Goal: Task Accomplishment & Management: Manage account settings

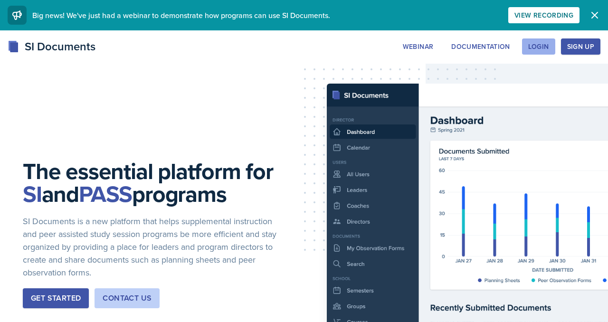
click at [522, 51] on button "Login" at bounding box center [538, 46] width 33 height 16
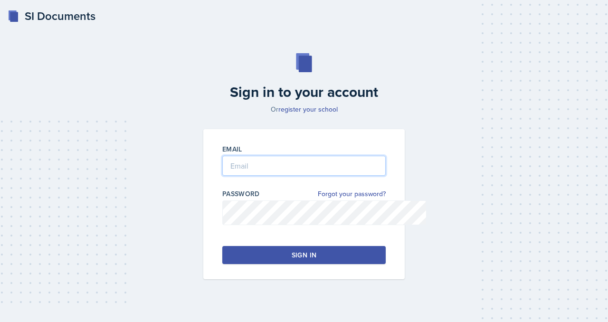
click at [259, 176] on input "email" at bounding box center [303, 166] width 163 height 20
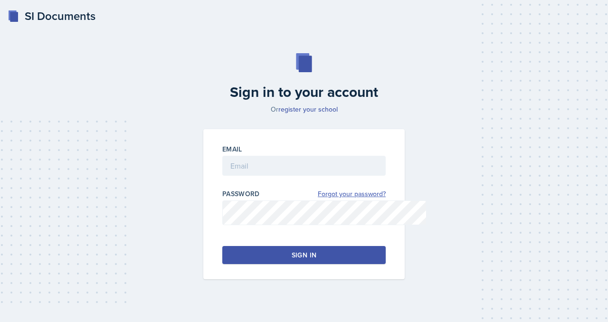
click at [383, 199] on link "Forgot your password?" at bounding box center [352, 194] width 68 height 10
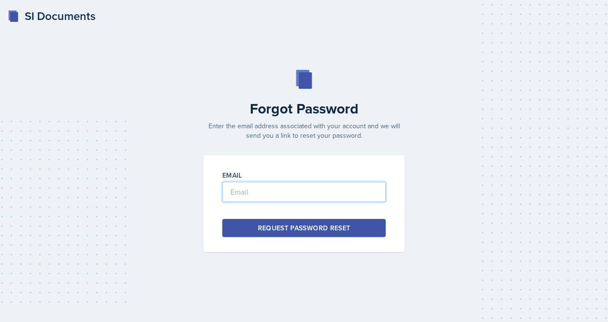
click at [274, 202] on input "email" at bounding box center [303, 192] width 163 height 20
type input "[EMAIL_ADDRESS][DOMAIN_NAME]"
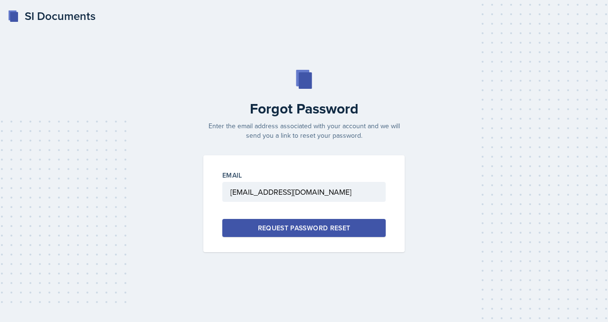
click at [271, 237] on button "Request Password Reset" at bounding box center [303, 228] width 163 height 18
click at [329, 233] on div "Request Password Reset" at bounding box center [304, 228] width 93 height 10
click at [355, 70] on div at bounding box center [304, 79] width 213 height 19
click at [341, 70] on div at bounding box center [304, 79] width 213 height 19
click at [238, 237] on button "Request Password Reset" at bounding box center [303, 228] width 163 height 18
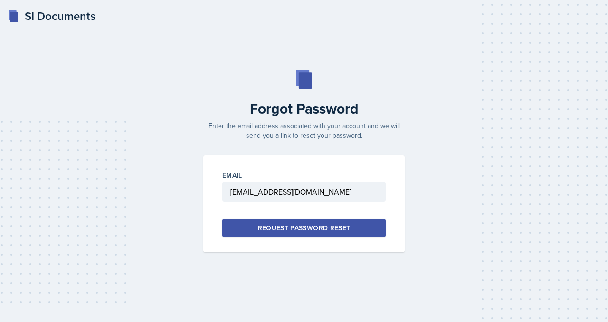
click at [520, 12] on div "SI Documents Forgot Password Enter the email address associated with your accou…" at bounding box center [304, 161] width 608 height 322
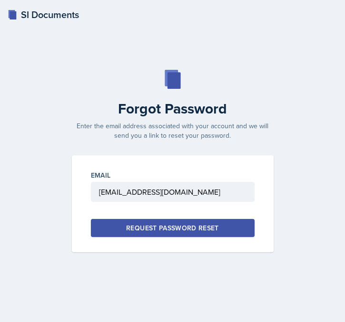
click at [59, 21] on div "SI Documents" at bounding box center [43, 15] width 71 height 14
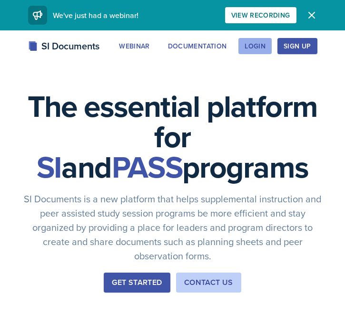
click at [265, 50] on div "Login" at bounding box center [254, 46] width 21 height 8
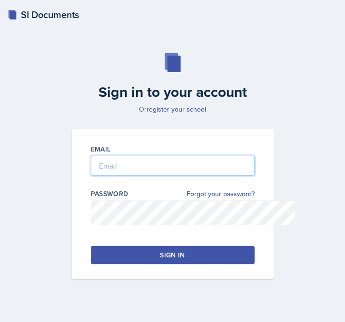
click at [107, 176] on input "email" at bounding box center [172, 166] width 163 height 20
type input "mvillal2@students.kennesaw.edu"
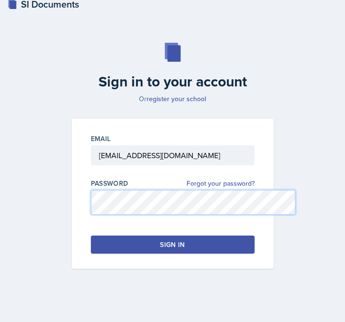
scroll to position [76, 0]
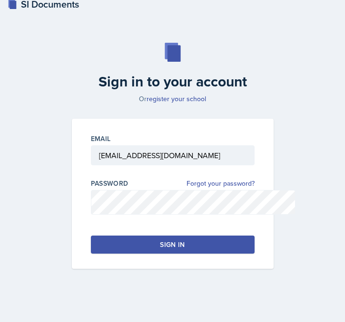
click at [93, 241] on button "Sign in" at bounding box center [172, 245] width 163 height 18
click at [167, 240] on div "Sign in" at bounding box center [172, 245] width 25 height 10
click at [142, 241] on button "Sign in" at bounding box center [172, 245] width 163 height 18
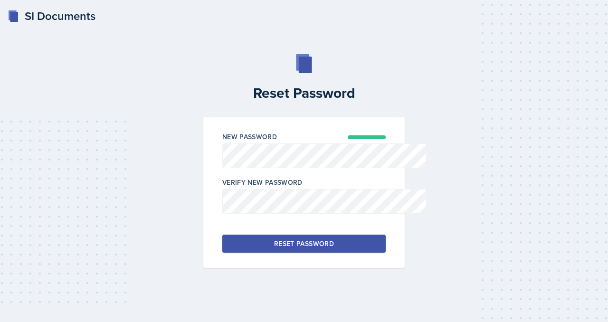
click at [253, 253] on button "Reset Password" at bounding box center [303, 244] width 163 height 18
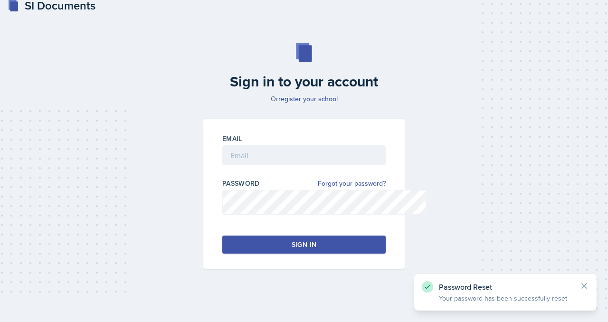
scroll to position [67, 0]
click at [307, 145] on input "email" at bounding box center [303, 155] width 163 height 20
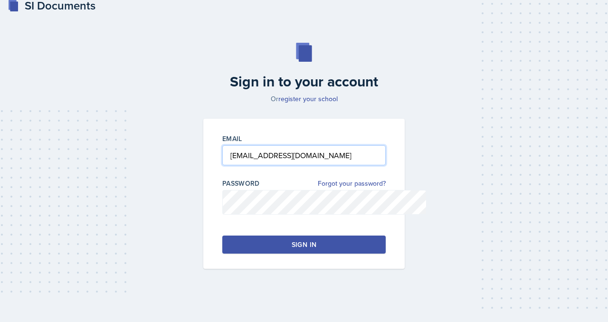
type input "[EMAIL_ADDRESS][DOMAIN_NAME]"
click at [241, 250] on button "Sign in" at bounding box center [303, 245] width 163 height 18
click at [248, 236] on button "Sign in" at bounding box center [303, 245] width 163 height 18
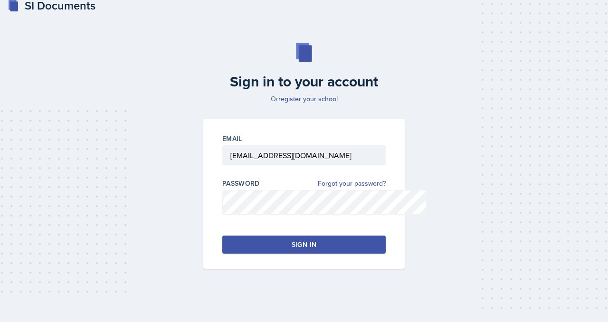
click at [271, 236] on button "Sign in" at bounding box center [303, 245] width 163 height 18
click at [324, 254] on button "Sign in" at bounding box center [303, 245] width 163 height 18
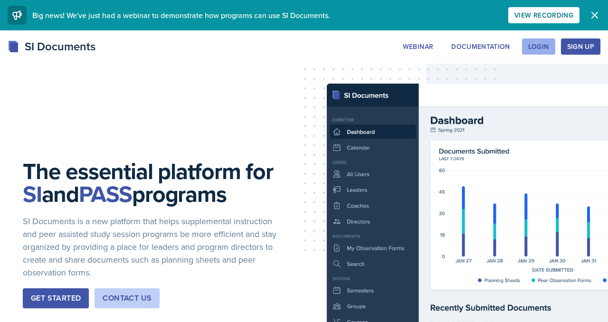
click at [528, 50] on div "Login" at bounding box center [538, 47] width 21 height 8
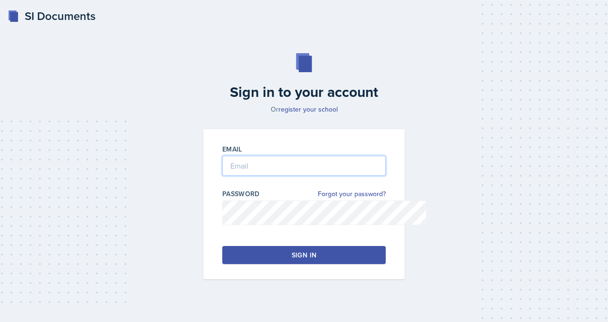
click at [225, 176] on input "email" at bounding box center [303, 166] width 163 height 20
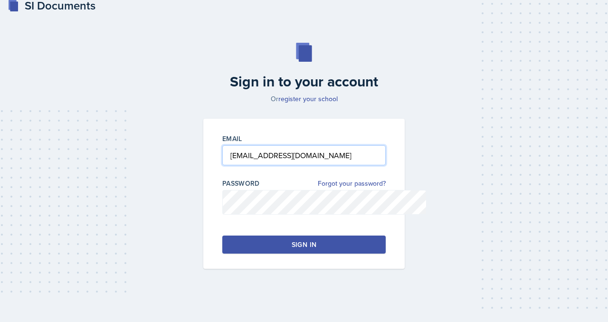
type input "[EMAIL_ADDRESS][DOMAIN_NAME]"
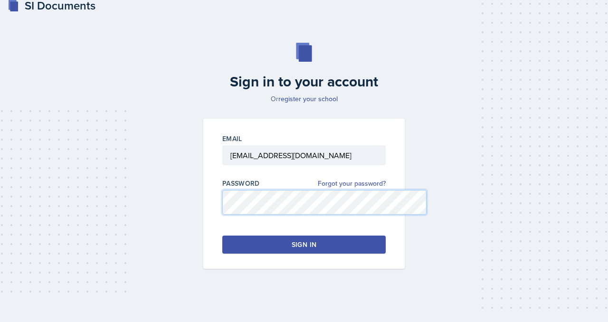
scroll to position [87, 0]
click at [243, 236] on button "Sign in" at bounding box center [303, 245] width 163 height 18
click at [339, 210] on div "Email [EMAIL_ADDRESS][DOMAIN_NAME] Password Forgot your password? Sign in" at bounding box center [303, 194] width 201 height 150
click at [339, 236] on button "Sign in" at bounding box center [303, 245] width 163 height 18
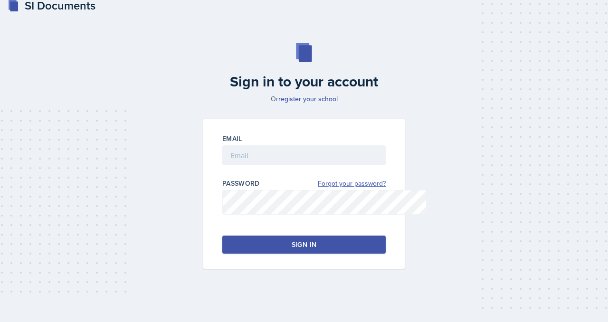
click at [358, 189] on link "Forgot your password?" at bounding box center [352, 184] width 68 height 10
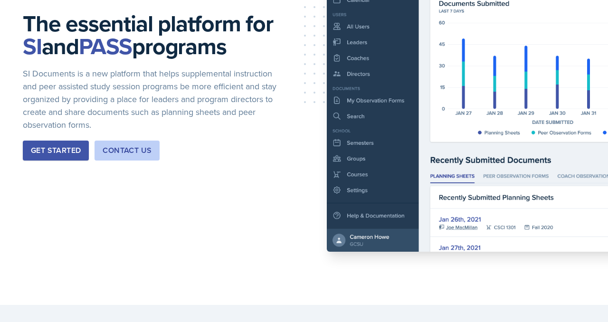
scroll to position [54, 0]
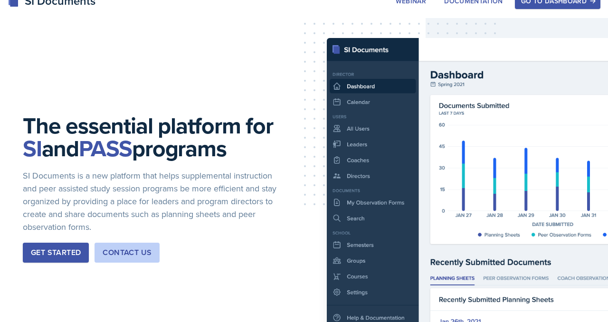
scroll to position [0, 0]
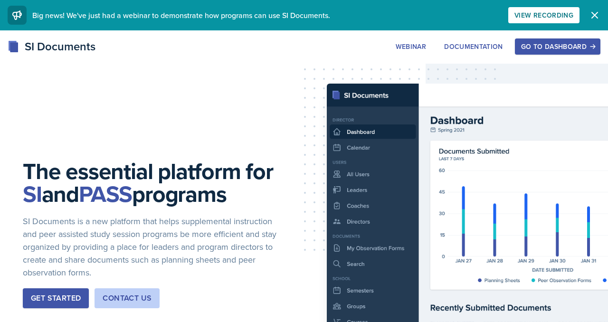
click at [80, 55] on div "SI Documents" at bounding box center [52, 46] width 88 height 17
click at [18, 52] on rect at bounding box center [14, 47] width 8 height 10
click at [73, 48] on div "SI Documents" at bounding box center [52, 46] width 88 height 17
click at [521, 50] on div "Go to Dashboard" at bounding box center [557, 47] width 73 height 8
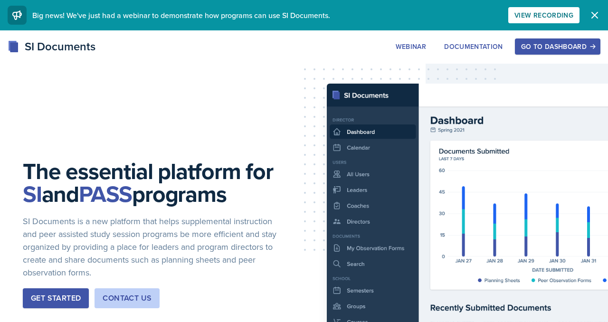
click at [521, 50] on div "Go to Dashboard" at bounding box center [557, 47] width 73 height 8
click at [597, 15] on icon "button" at bounding box center [594, 15] width 11 height 11
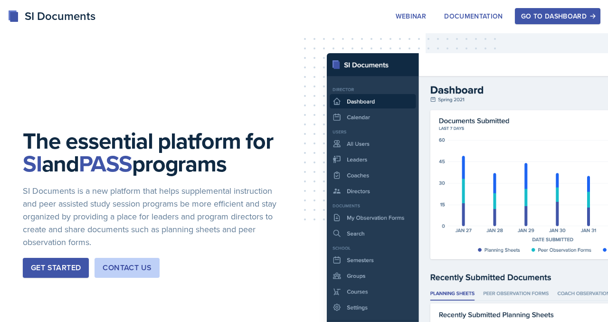
click at [567, 19] on div "Go to Dashboard" at bounding box center [557, 16] width 73 height 8
click at [527, 19] on div "Go to Dashboard" at bounding box center [557, 16] width 73 height 8
click at [466, 6] on div "The essential platform for SI and PASS programs SI Documents is a new platform …" at bounding box center [304, 211] width 608 height 422
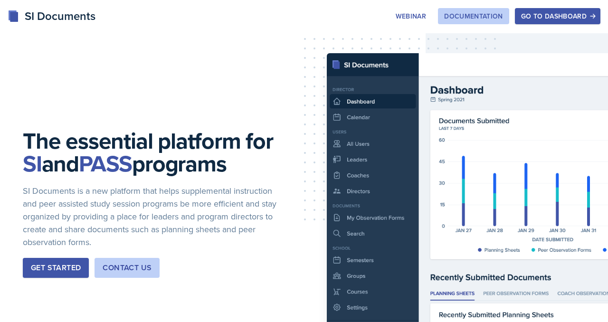
click at [466, 14] on button "Documentation" at bounding box center [473, 16] width 71 height 16
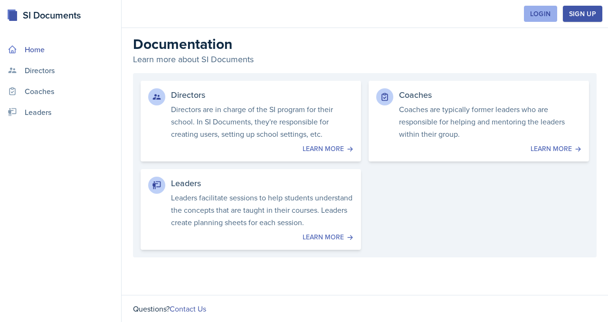
click at [530, 14] on div "Login" at bounding box center [540, 14] width 21 height 8
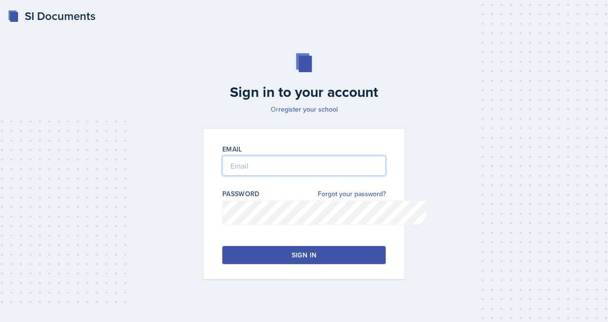
click at [272, 176] on input "email" at bounding box center [303, 166] width 163 height 20
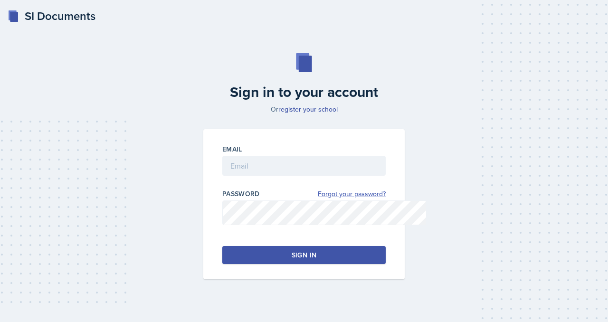
click at [374, 199] on link "Forgot your password?" at bounding box center [352, 194] width 68 height 10
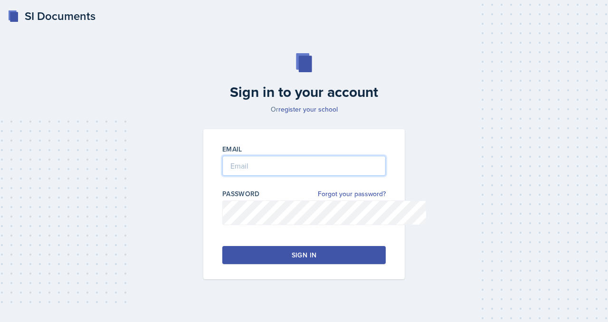
click at [230, 176] on input "email" at bounding box center [303, 166] width 163 height 20
type input "[EMAIL_ADDRESS][DOMAIN_NAME]"
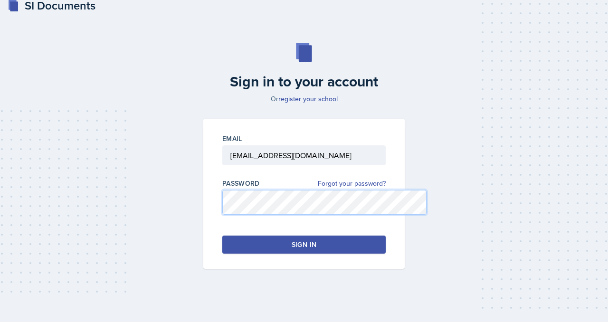
scroll to position [87, 0]
click at [233, 212] on div "Email mvillal2@students.kennesaw.edu Password Forgot your password? Sign in" at bounding box center [303, 194] width 201 height 150
click at [231, 236] on button "Sign in" at bounding box center [303, 245] width 163 height 18
click at [371, 179] on link "Forgot your password?" at bounding box center [352, 184] width 68 height 10
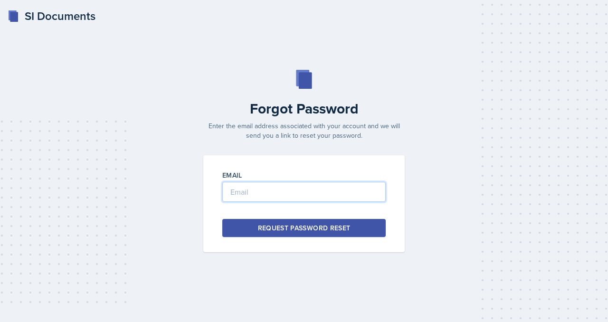
click at [281, 194] on input "email" at bounding box center [303, 192] width 163 height 20
type input "[EMAIL_ADDRESS][DOMAIN_NAME]"
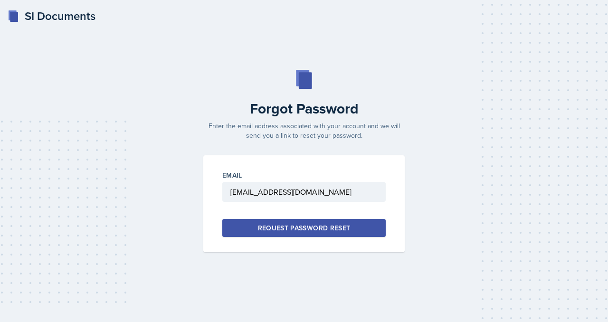
click at [277, 233] on div "Request Password Reset" at bounding box center [304, 228] width 93 height 10
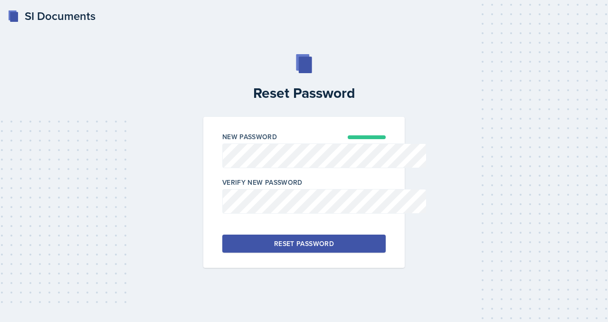
click at [302, 249] on div "Reset Password" at bounding box center [304, 244] width 60 height 10
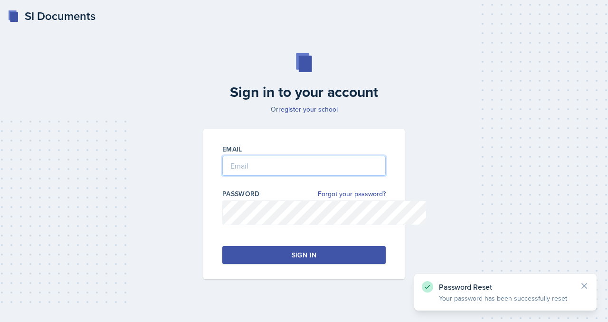
click at [222, 176] on input "email" at bounding box center [303, 166] width 163 height 20
type input "M"
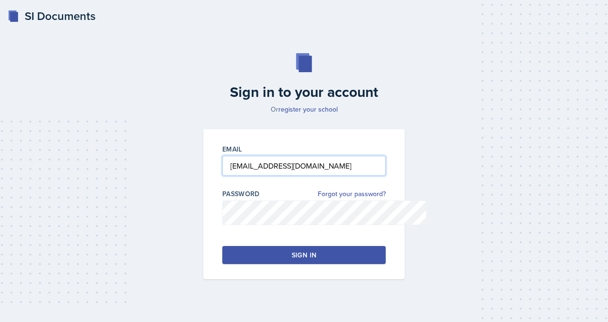
type input "[EMAIL_ADDRESS][DOMAIN_NAME]"
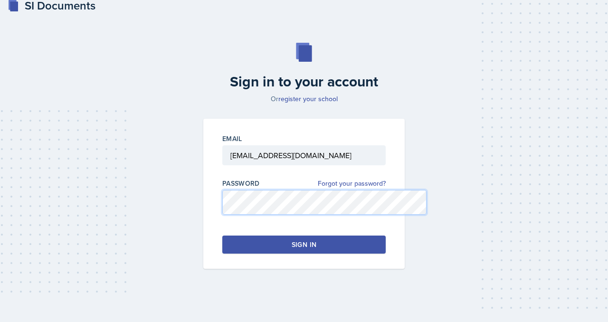
scroll to position [66, 0]
click at [294, 254] on button "Sign in" at bounding box center [303, 245] width 163 height 18
click at [282, 247] on button "Sign in" at bounding box center [303, 245] width 163 height 18
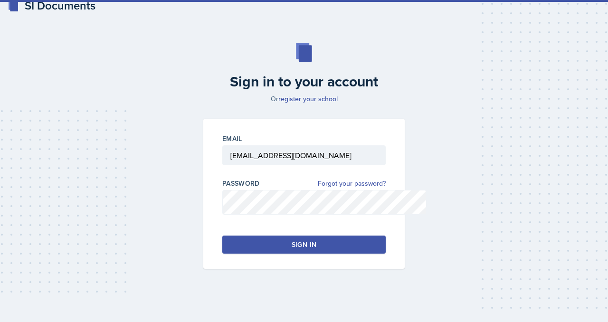
scroll to position [87, 0]
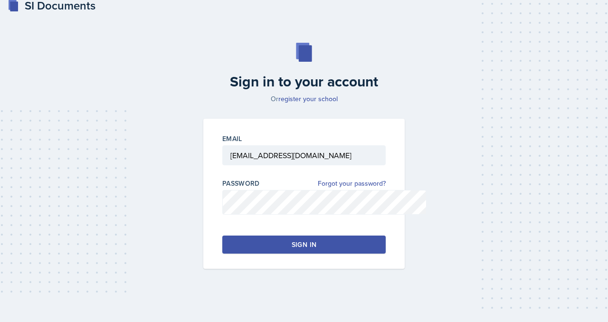
click at [280, 236] on button "Sign in" at bounding box center [303, 245] width 163 height 18
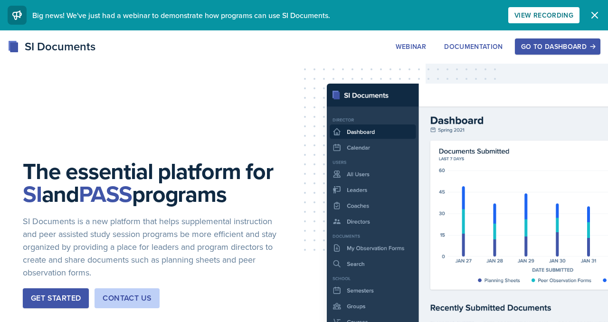
click at [521, 50] on div "Go to Dashboard" at bounding box center [557, 47] width 73 height 8
click at [529, 50] on div "Go to Dashboard" at bounding box center [557, 47] width 73 height 8
click at [541, 50] on div "Go to Dashboard" at bounding box center [557, 47] width 73 height 8
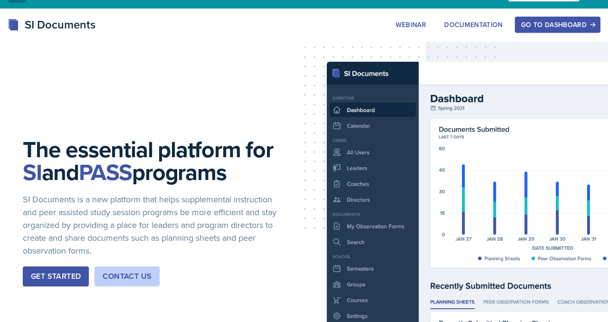
scroll to position [23, 0]
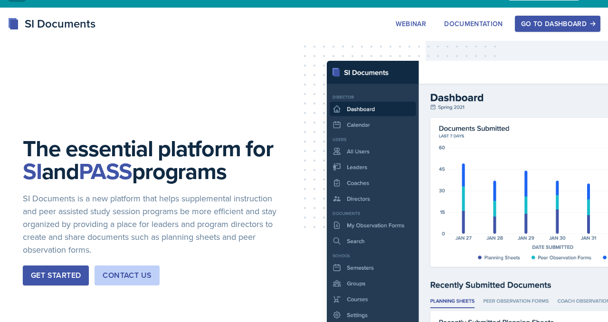
click at [540, 28] on div "Go to Dashboard" at bounding box center [557, 24] width 73 height 8
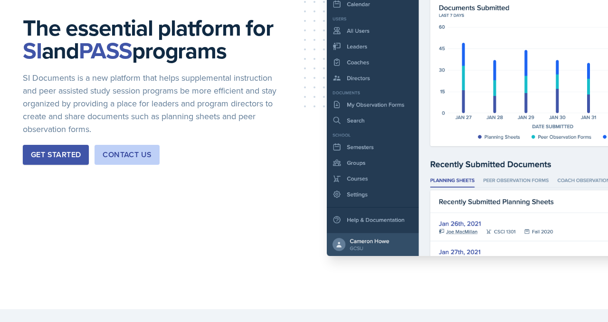
scroll to position [0, 0]
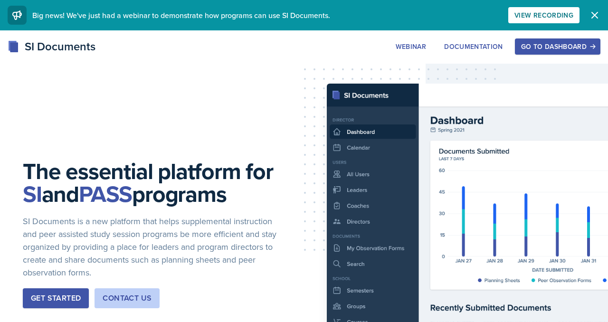
click at [522, 52] on button "Go to Dashboard" at bounding box center [558, 46] width 86 height 16
click at [589, 20] on icon "button" at bounding box center [594, 15] width 11 height 11
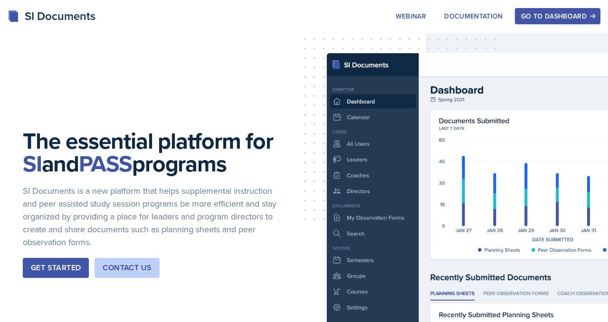
click at [556, 18] on div "Go to Dashboard" at bounding box center [557, 16] width 73 height 8
click at [550, 16] on div "Go to Dashboard" at bounding box center [557, 16] width 73 height 8
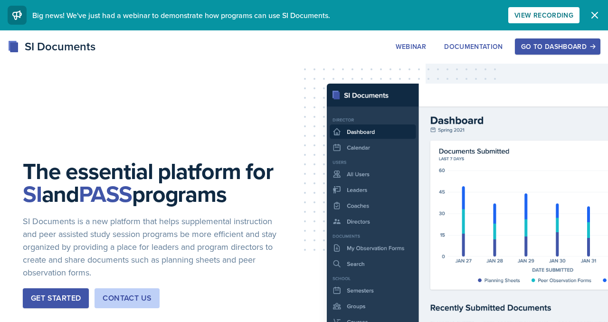
click at [525, 51] on button "Go to Dashboard" at bounding box center [558, 46] width 86 height 16
click at [526, 50] on div "Go to Dashboard" at bounding box center [557, 47] width 73 height 8
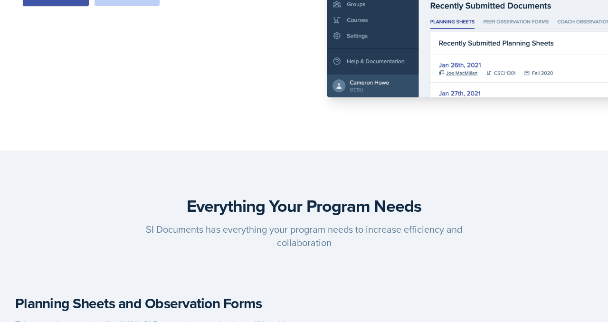
scroll to position [279, 0]
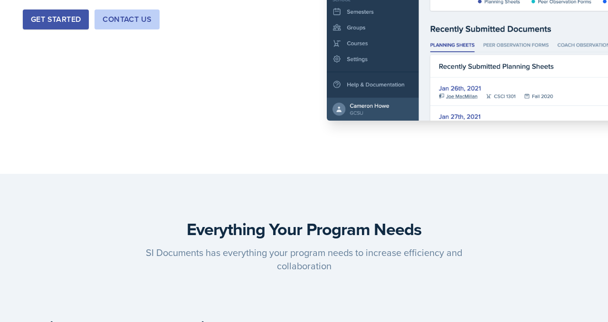
click at [74, 25] on div "Get Started" at bounding box center [56, 19] width 50 height 11
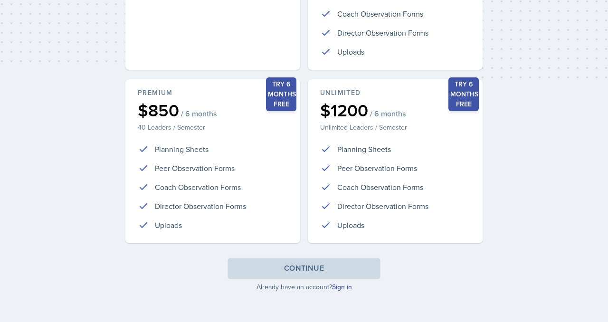
scroll to position [380, 0]
click at [349, 282] on link "Sign in" at bounding box center [342, 287] width 20 height 10
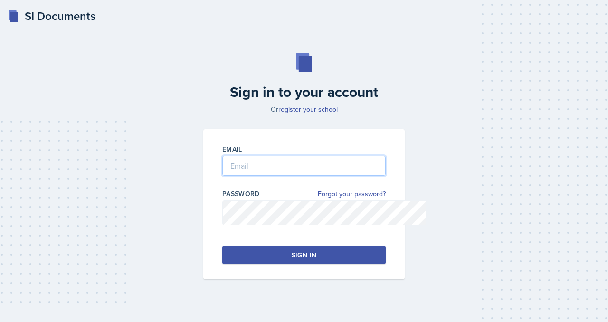
click at [264, 176] on input "email" at bounding box center [303, 166] width 163 height 20
type input "[EMAIL_ADDRESS][DOMAIN_NAME]"
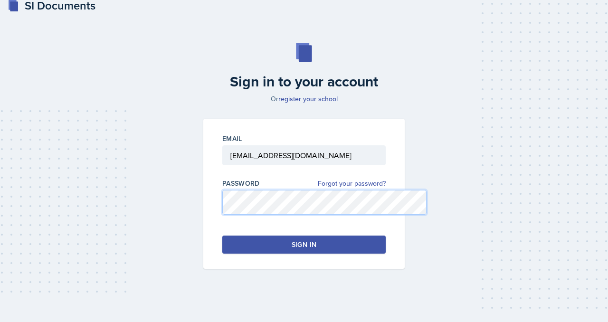
scroll to position [87, 0]
click at [223, 236] on button "Sign in" at bounding box center [303, 245] width 163 height 18
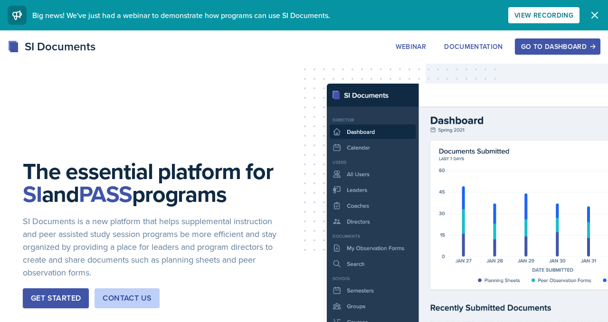
click at [521, 50] on div "Go to Dashboard" at bounding box center [557, 47] width 73 height 8
click at [537, 50] on div "Go to Dashboard" at bounding box center [557, 47] width 73 height 8
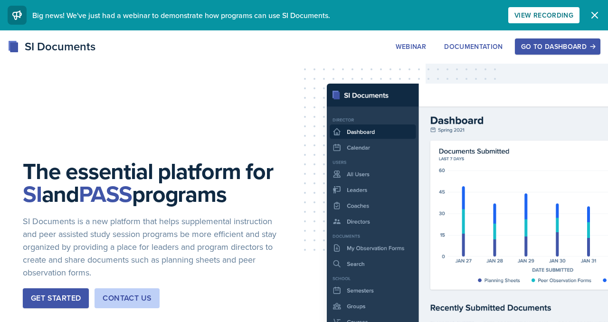
click at [525, 50] on div "Go to Dashboard" at bounding box center [557, 47] width 73 height 8
click at [79, 55] on div "SI Documents" at bounding box center [52, 46] width 88 height 17
click at [6, 55] on div "SI Documents Webinar Documentation Go to Dashboard Sign Up Go to Dashboard" at bounding box center [304, 46] width 608 height 17
click at [17, 52] on rect at bounding box center [14, 47] width 8 height 10
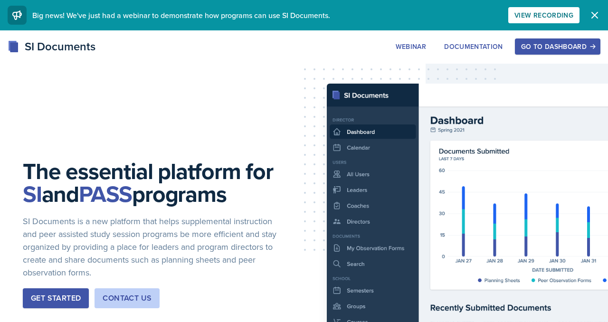
click at [515, 48] on button "Go to Dashboard" at bounding box center [558, 46] width 86 height 16
click at [521, 50] on div "Go to Dashboard" at bounding box center [557, 47] width 73 height 8
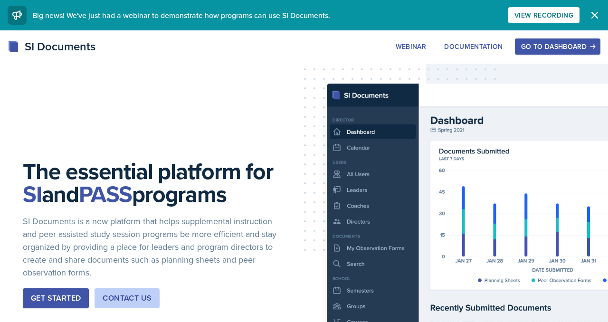
click at [521, 50] on div "Go to Dashboard" at bounding box center [557, 47] width 73 height 8
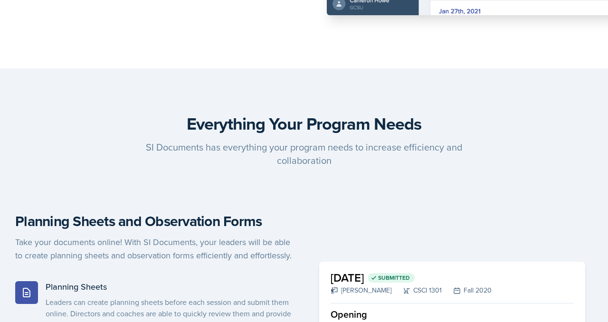
scroll to position [322, 0]
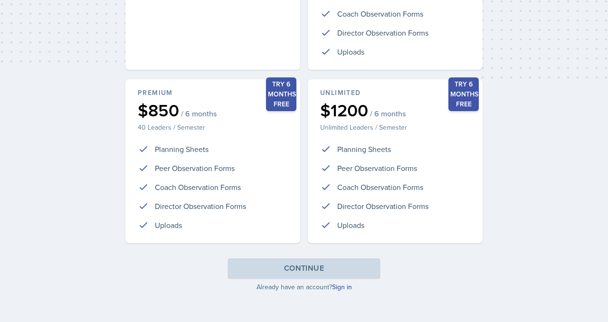
scroll to position [380, 0]
click at [347, 282] on link "Sign in" at bounding box center [342, 287] width 20 height 10
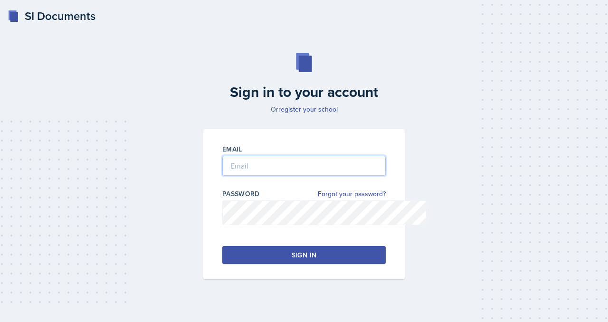
click at [287, 176] on input "email" at bounding box center [303, 166] width 163 height 20
type input "[EMAIL_ADDRESS][DOMAIN_NAME]"
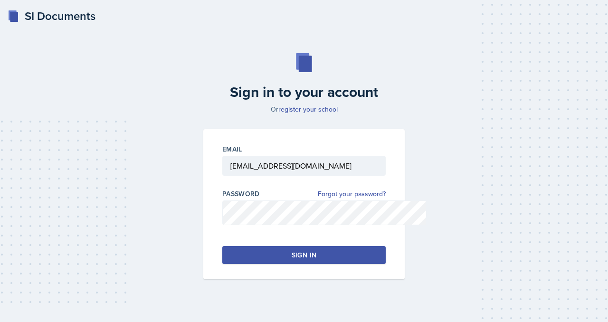
click at [252, 264] on button "Sign in" at bounding box center [303, 255] width 163 height 18
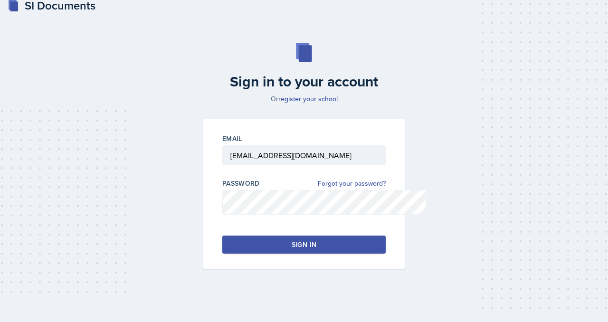
scroll to position [87, 0]
click at [248, 236] on button "Sign in" at bounding box center [303, 245] width 163 height 18
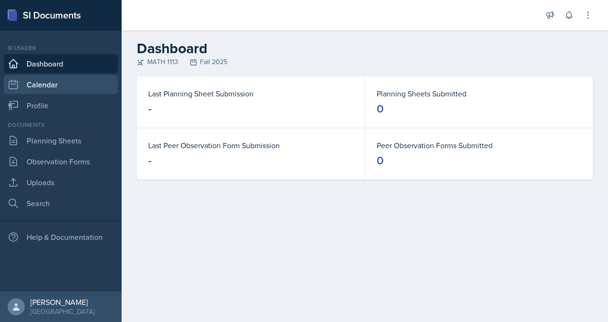
scroll to position [33, 0]
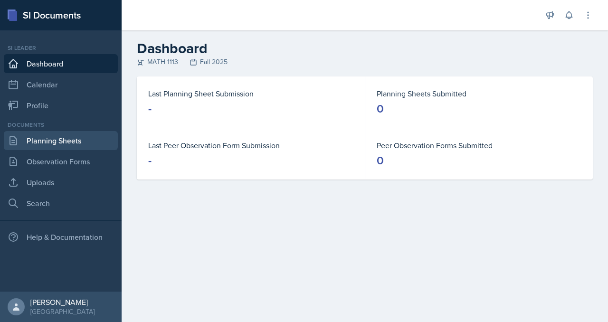
click at [65, 144] on link "Planning Sheets" at bounding box center [61, 140] width 114 height 19
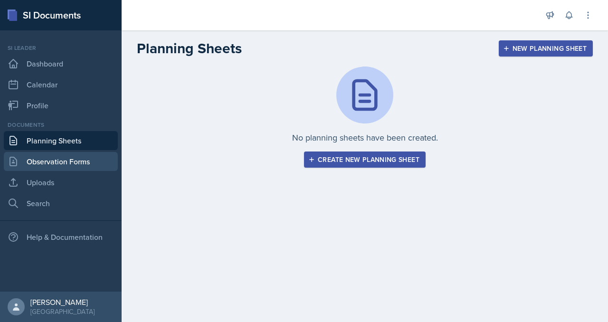
click at [59, 171] on link "Observation Forms" at bounding box center [61, 161] width 114 height 19
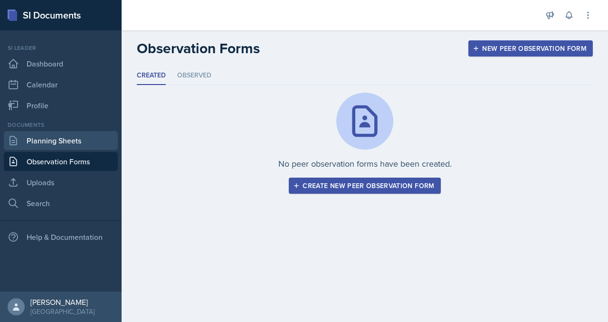
click at [61, 150] on link "Planning Sheets" at bounding box center [61, 140] width 114 height 19
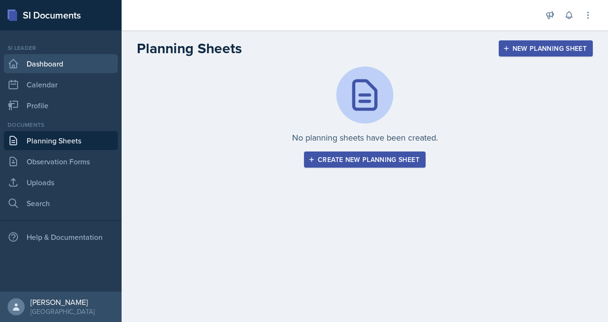
click at [50, 73] on link "Dashboard" at bounding box center [61, 63] width 114 height 19
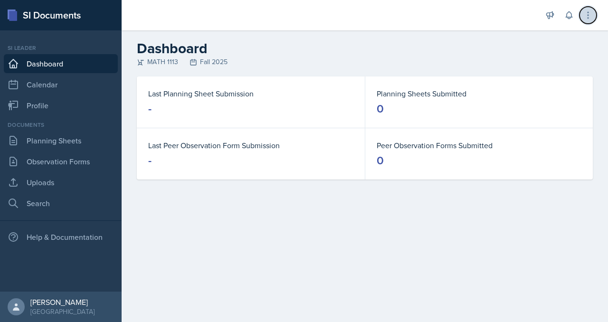
click at [584, 19] on icon at bounding box center [589, 15] width 10 height 10
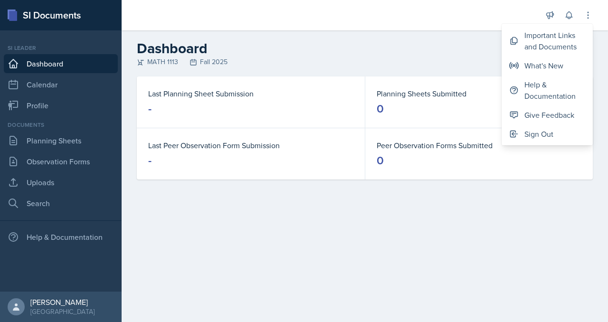
click at [405, 49] on header "Dashboard MATH 1113 Fall 2025" at bounding box center [365, 53] width 487 height 46
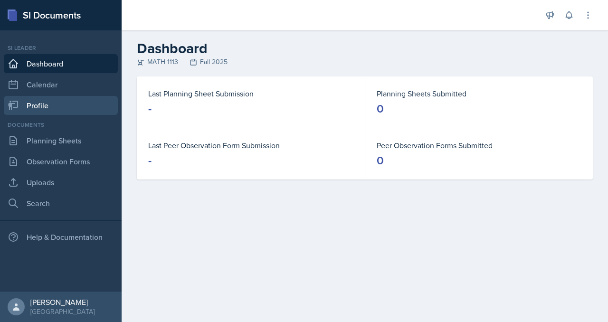
click at [54, 115] on link "Profile" at bounding box center [61, 105] width 114 height 19
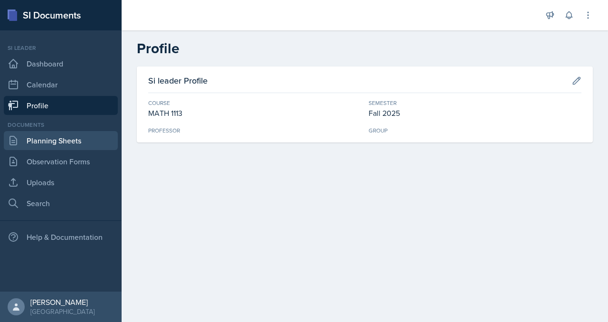
click at [64, 150] on link "Planning Sheets" at bounding box center [61, 140] width 114 height 19
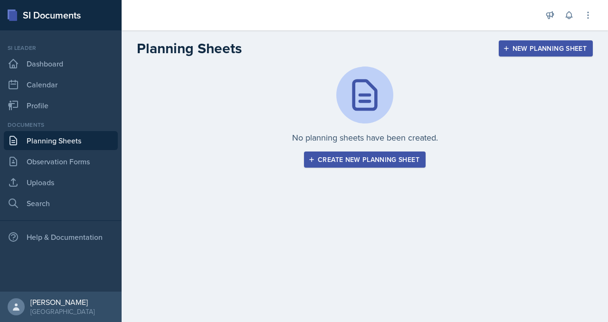
click at [82, 17] on div "SI Documents" at bounding box center [61, 15] width 122 height 30
click at [17, 21] on rect at bounding box center [13, 16] width 8 height 10
